Goal: Task Accomplishment & Management: Use online tool/utility

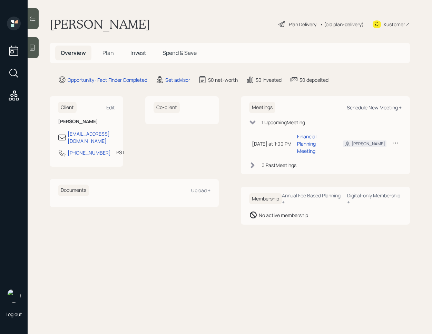
click at [373, 106] on div "Schedule New Meeting +" at bounding box center [374, 107] width 55 height 7
select select "round-[PERSON_NAME]"
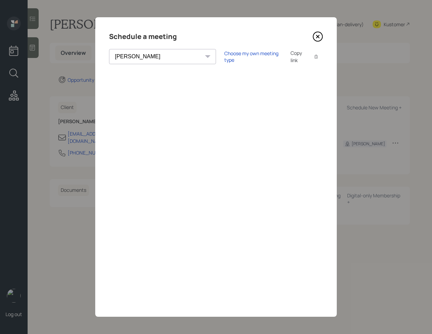
click at [316, 39] on icon at bounding box center [318, 36] width 10 height 10
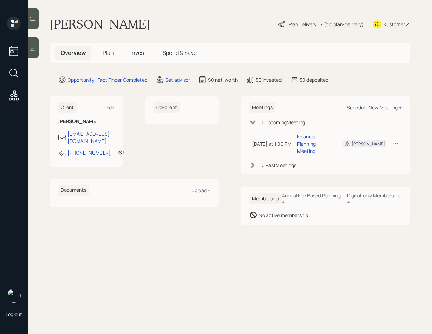
click at [376, 108] on div "Schedule New Meeting +" at bounding box center [374, 107] width 55 height 7
select select "round-[PERSON_NAME]"
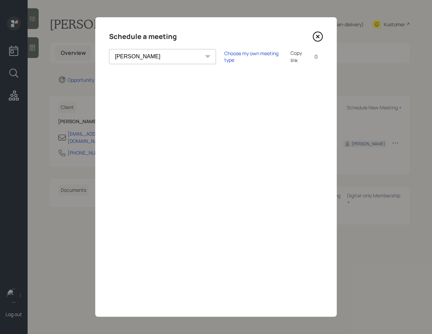
click at [316, 34] on icon at bounding box center [318, 36] width 10 height 10
